Goal: Transaction & Acquisition: Purchase product/service

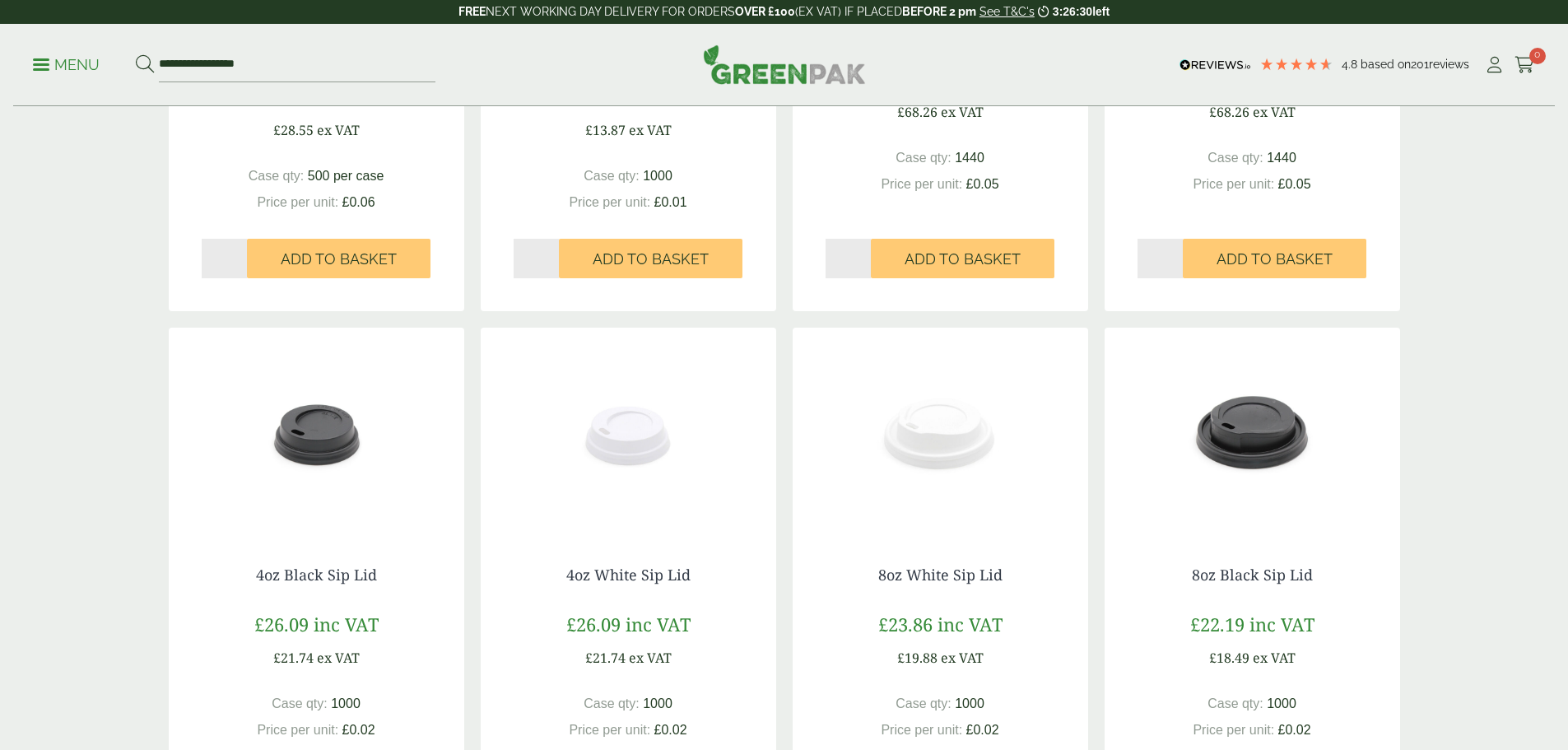
click at [916, 433] on img at bounding box center [940, 431] width 295 height 206
